Goal: Information Seeking & Learning: Learn about a topic

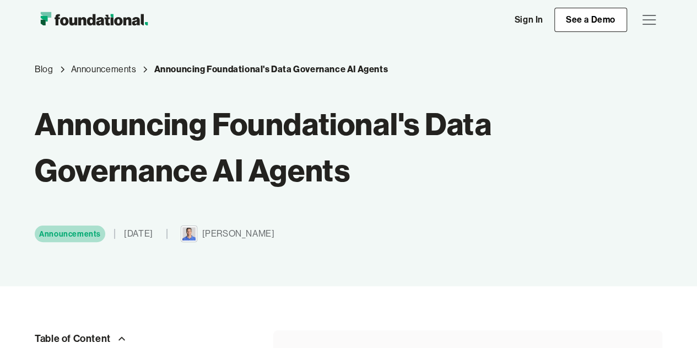
scroll to position [55, 0]
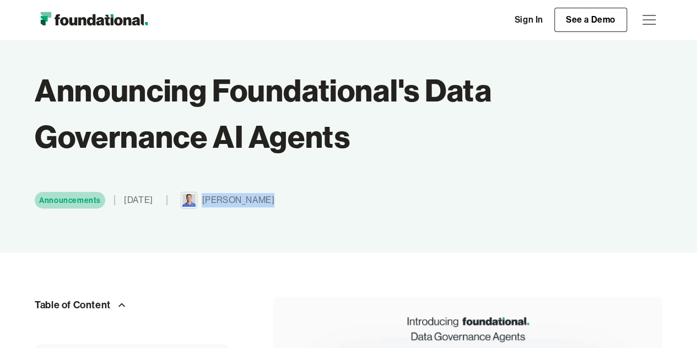
copy div "[PERSON_NAME]"
drag, startPoint x: 280, startPoint y: 203, endPoint x: 345, endPoint y: 38, distance: 177.1
click at [220, 201] on div "Announcements [DATE] [PERSON_NAME]" at bounding box center [317, 200] width 564 height 17
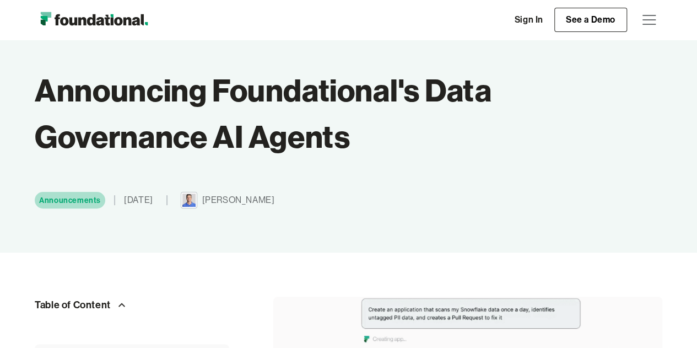
click at [651, 19] on div "menu" at bounding box center [648, 19] width 13 height 1
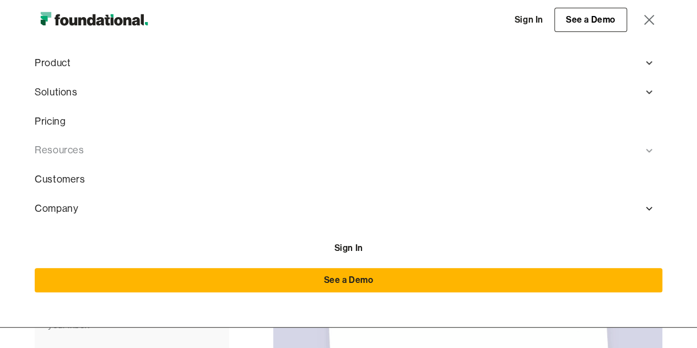
scroll to position [165, 0]
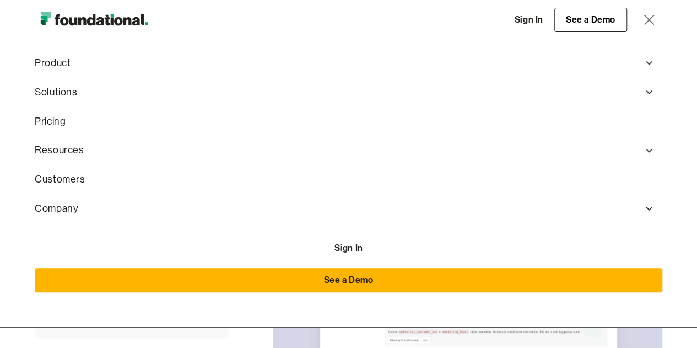
click at [645, 23] on div "menu" at bounding box center [649, 20] width 10 height 10
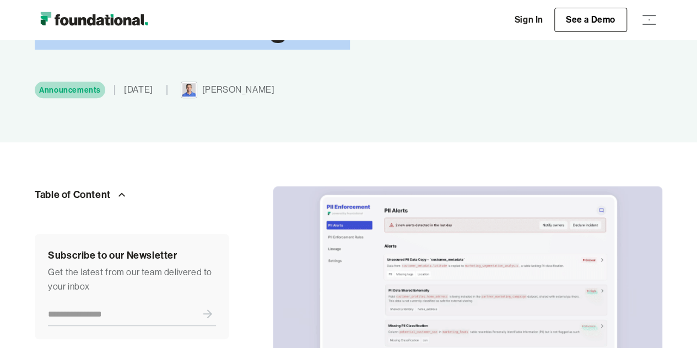
drag, startPoint x: 694, startPoint y: 26, endPoint x: 699, endPoint y: 35, distance: 10.4
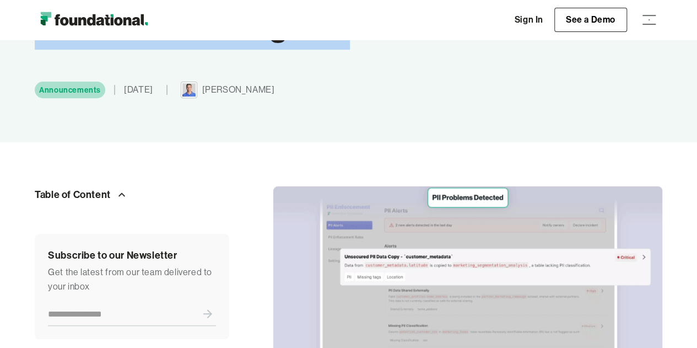
click at [696, 35] on html "Product Product Pull Requests Analyze and validate code changes in every reposi…" at bounding box center [348, 9] width 697 height 348
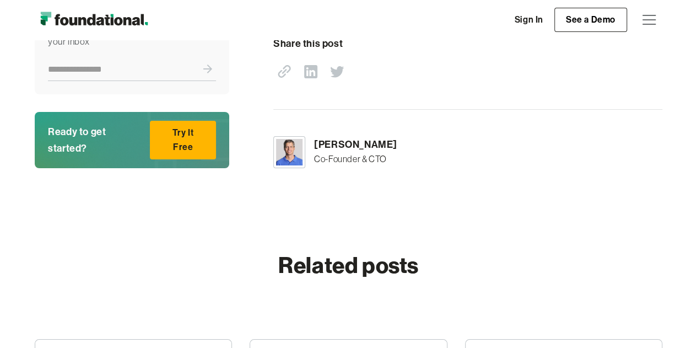
scroll to position [2797, 0]
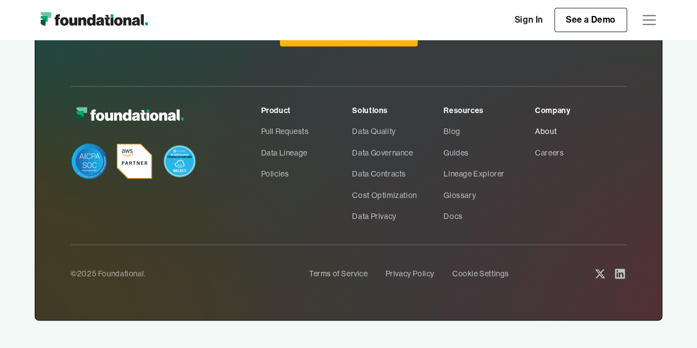
click at [549, 121] on link "About" at bounding box center [580, 131] width 91 height 21
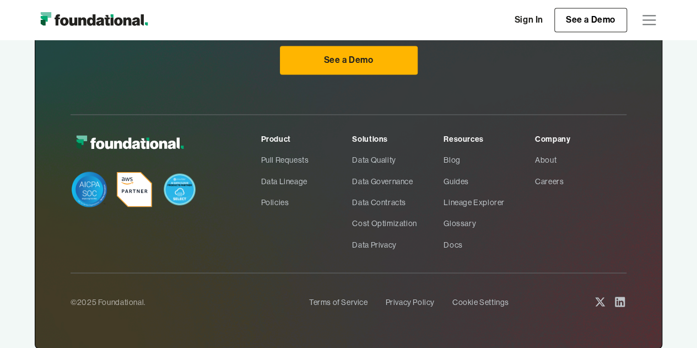
scroll to position [961, 0]
